Goal: Find specific page/section: Find specific page/section

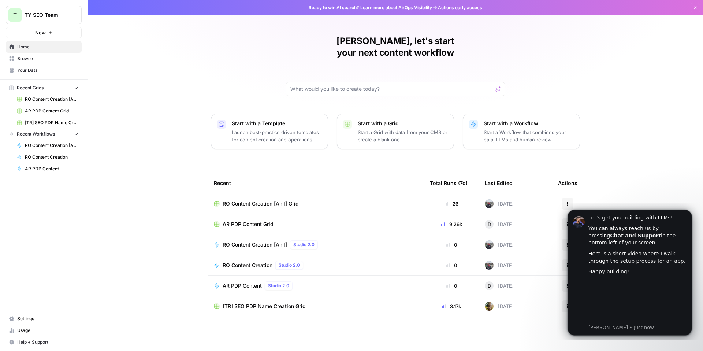
click at [262, 220] on span "AR PDP Content Grid" at bounding box center [248, 223] width 51 height 7
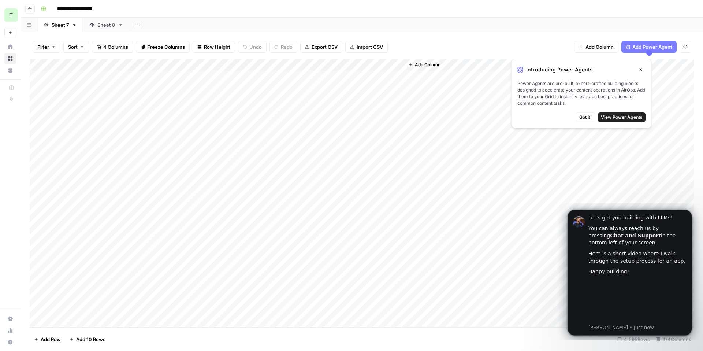
click at [30, 10] on icon "button" at bounding box center [30, 9] width 4 height 4
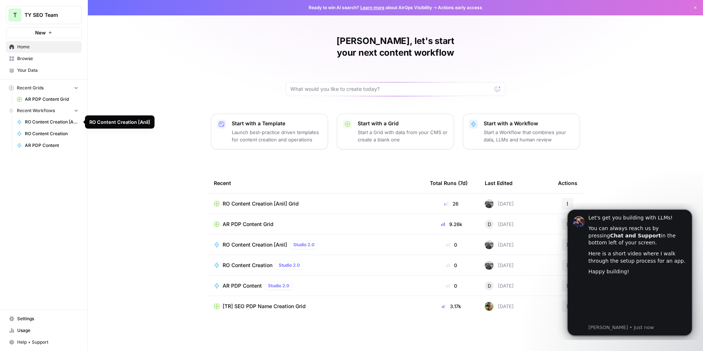
click at [49, 134] on span "RO Content Creation" at bounding box center [51, 133] width 53 height 7
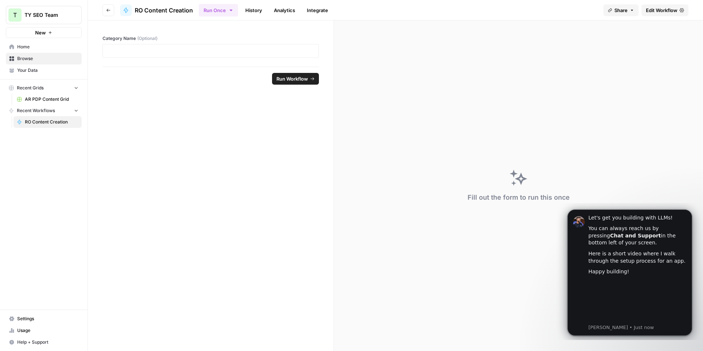
click at [109, 10] on icon "button" at bounding box center [108, 10] width 4 height 4
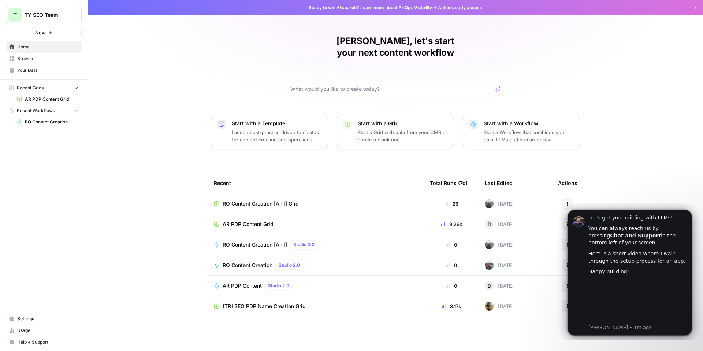
click at [207, 51] on div "[PERSON_NAME], let's start your next content workflow Start with a Template Lau…" at bounding box center [395, 175] width 615 height 351
